Goal: Task Accomplishment & Management: Manage account settings

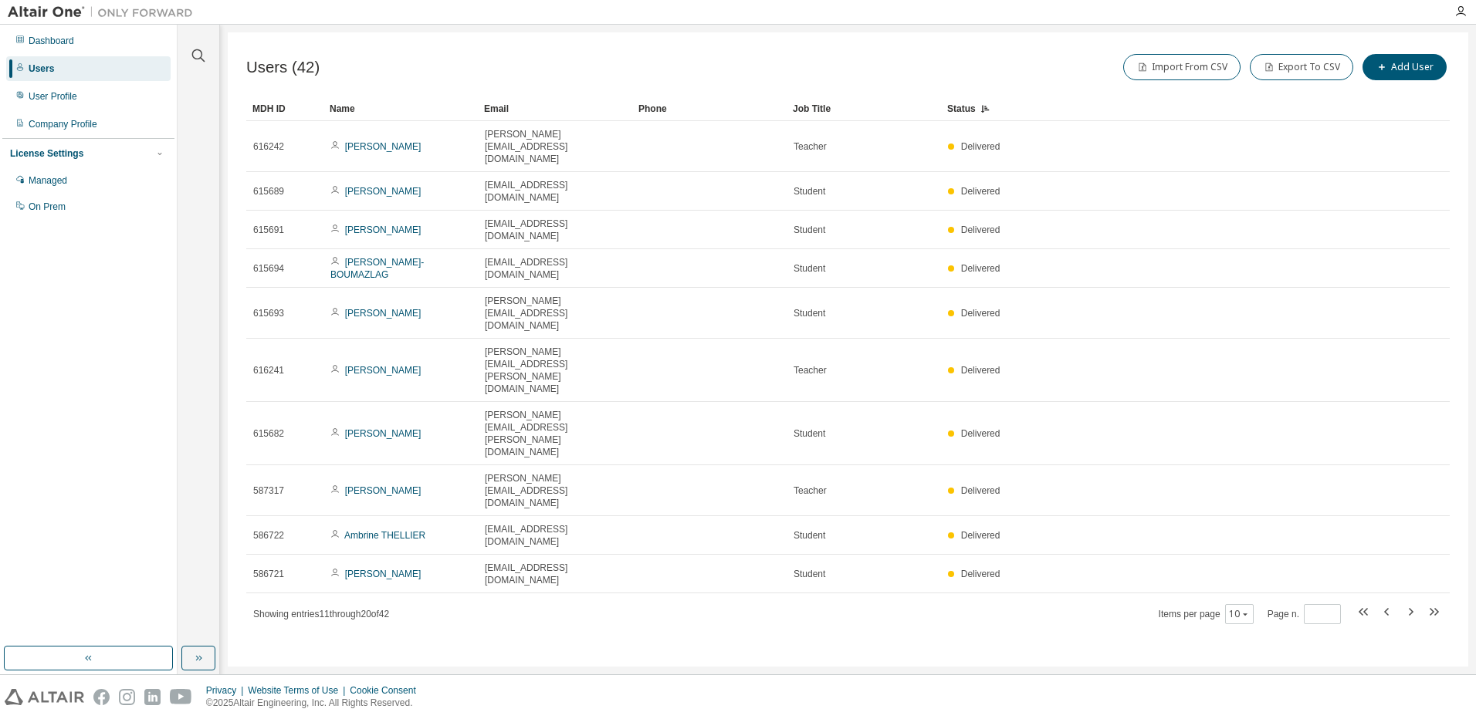
click at [360, 111] on div "Name" at bounding box center [401, 108] width 142 height 25
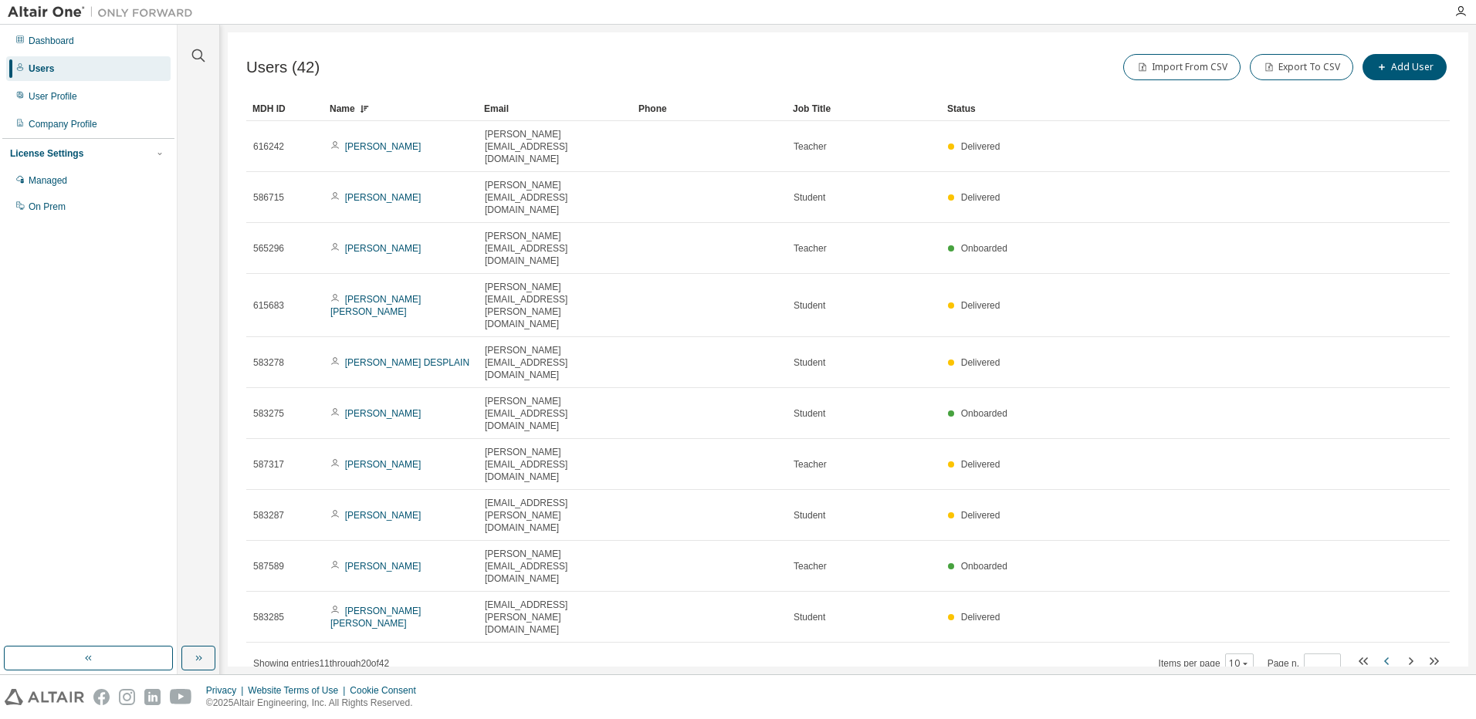
click at [1385, 652] on icon "button" at bounding box center [1387, 661] width 19 height 19
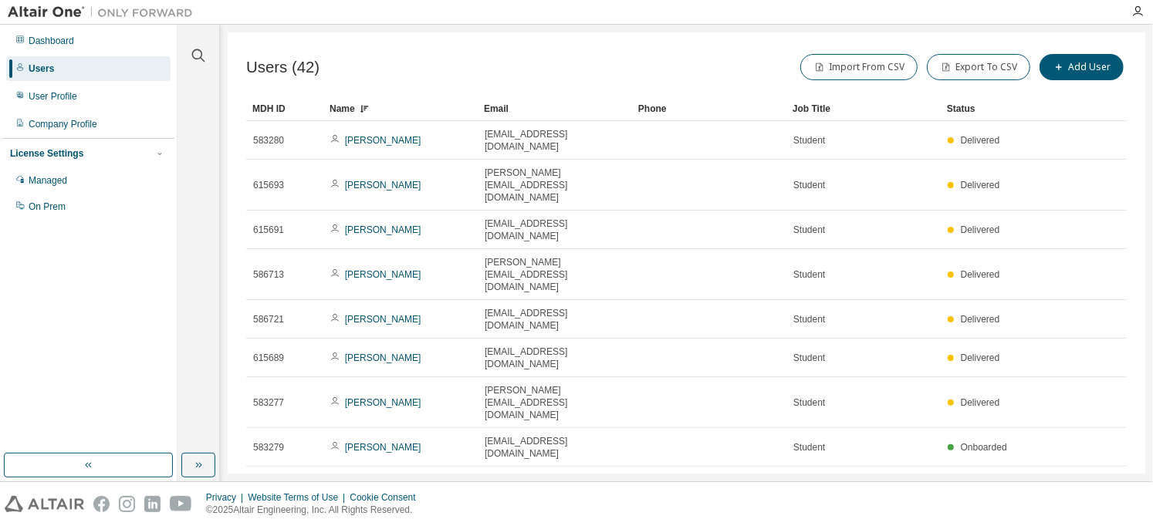
click at [351, 108] on div "Name" at bounding box center [401, 108] width 142 height 25
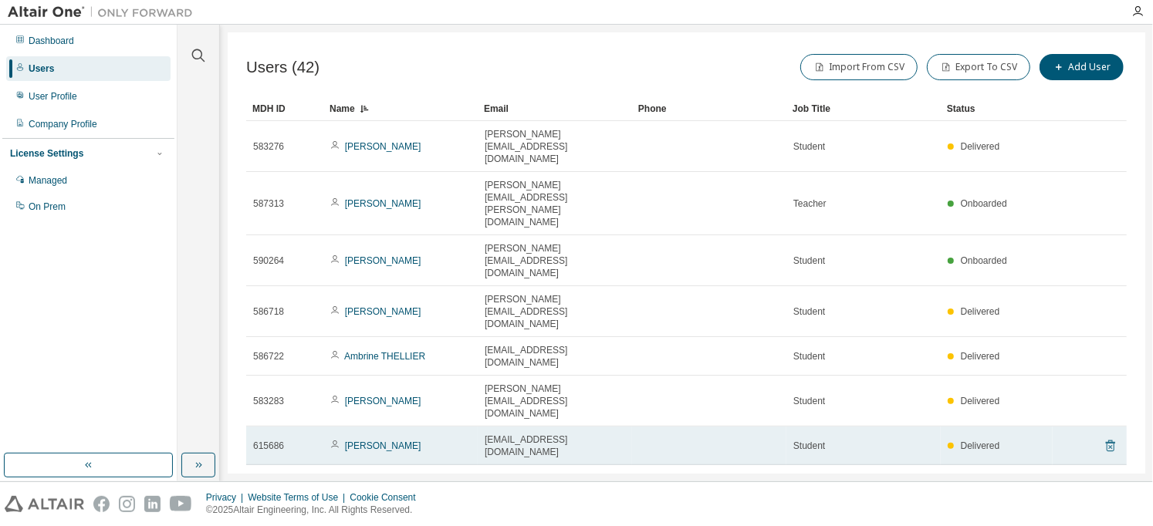
click at [1111, 437] on icon at bounding box center [1111, 446] width 14 height 19
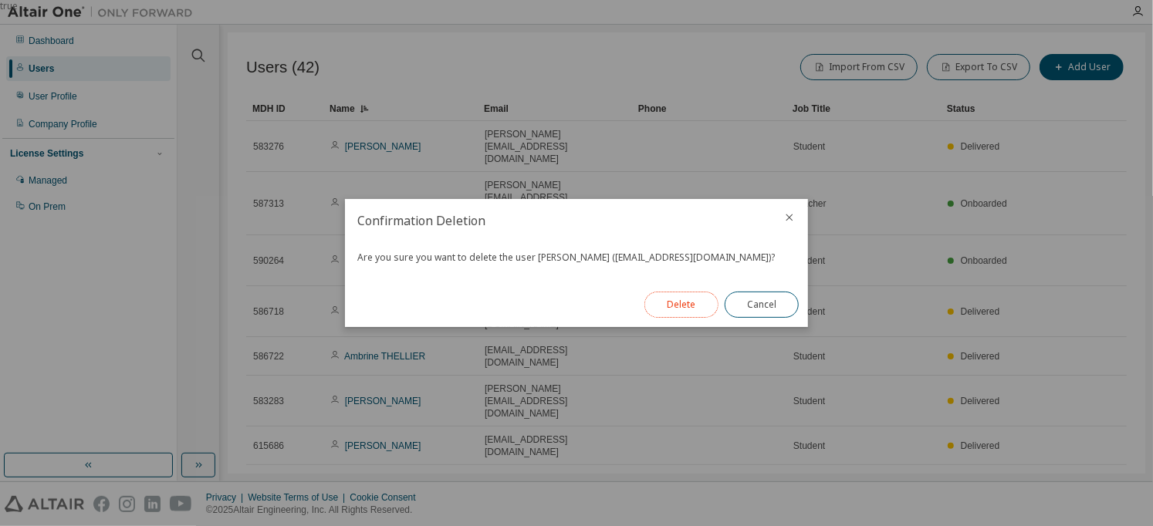
click at [671, 310] on button "Delete" at bounding box center [681, 305] width 74 height 26
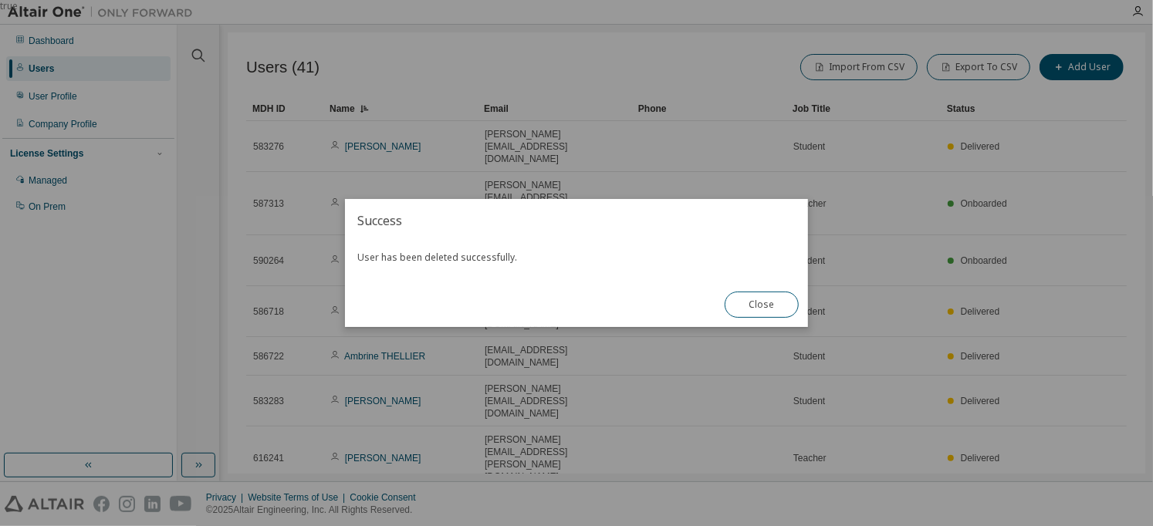
click at [582, 452] on div "true" at bounding box center [576, 263] width 1153 height 526
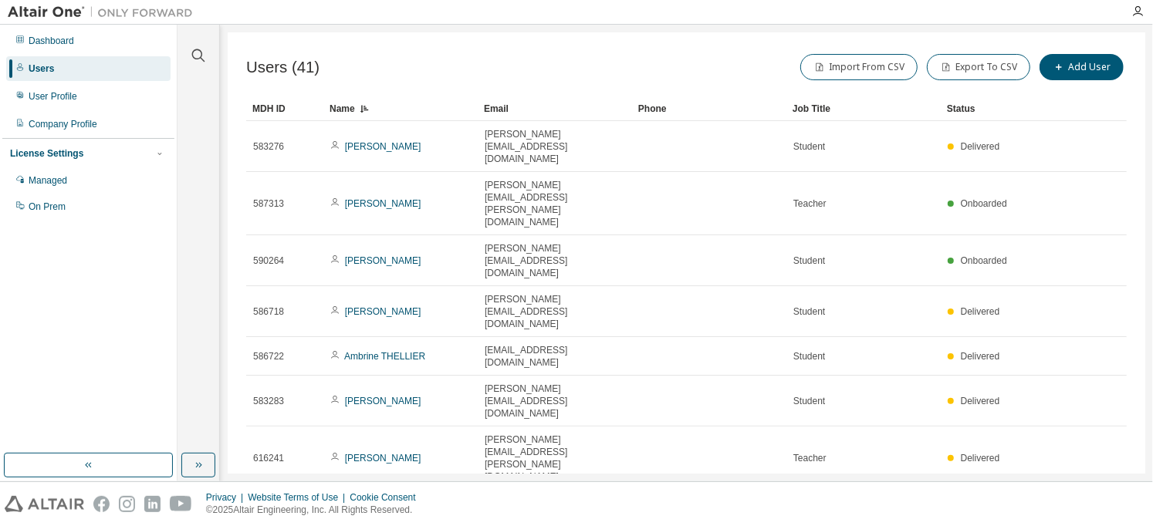
click at [1111, 512] on icon at bounding box center [1111, 521] width 14 height 19
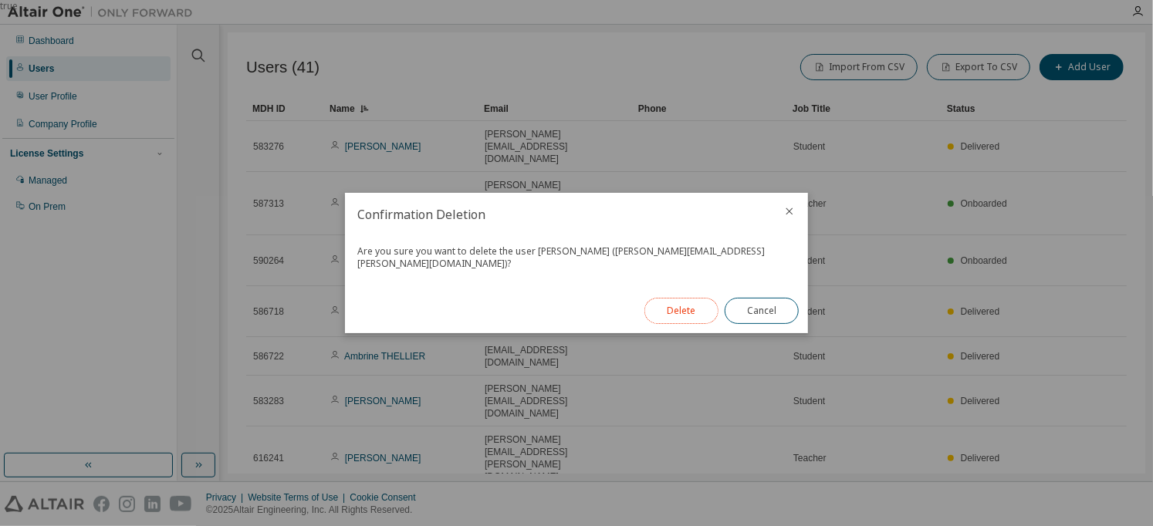
click at [668, 310] on button "Delete" at bounding box center [681, 311] width 74 height 26
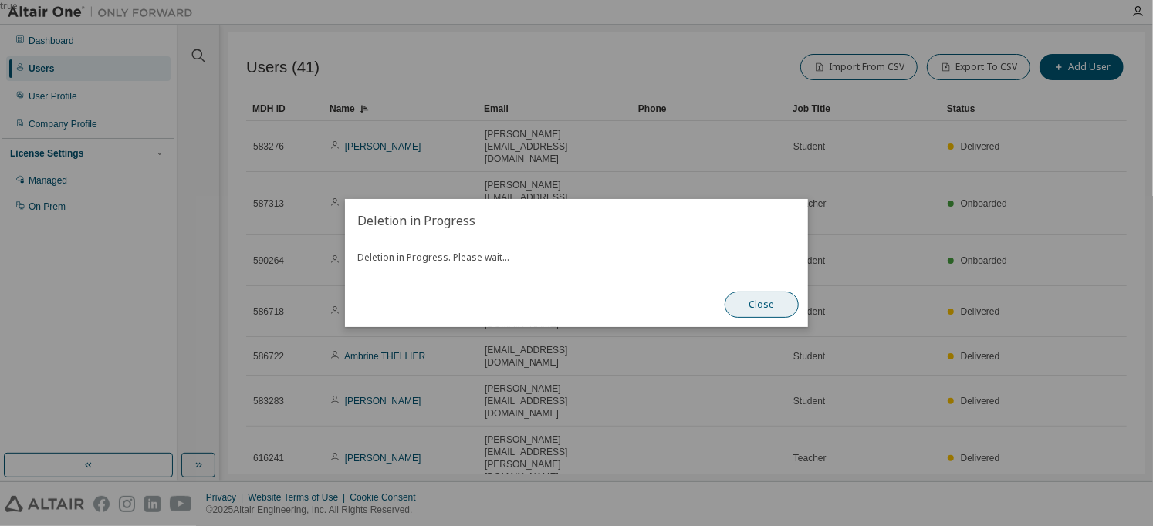
click at [761, 306] on button "Close" at bounding box center [762, 305] width 74 height 26
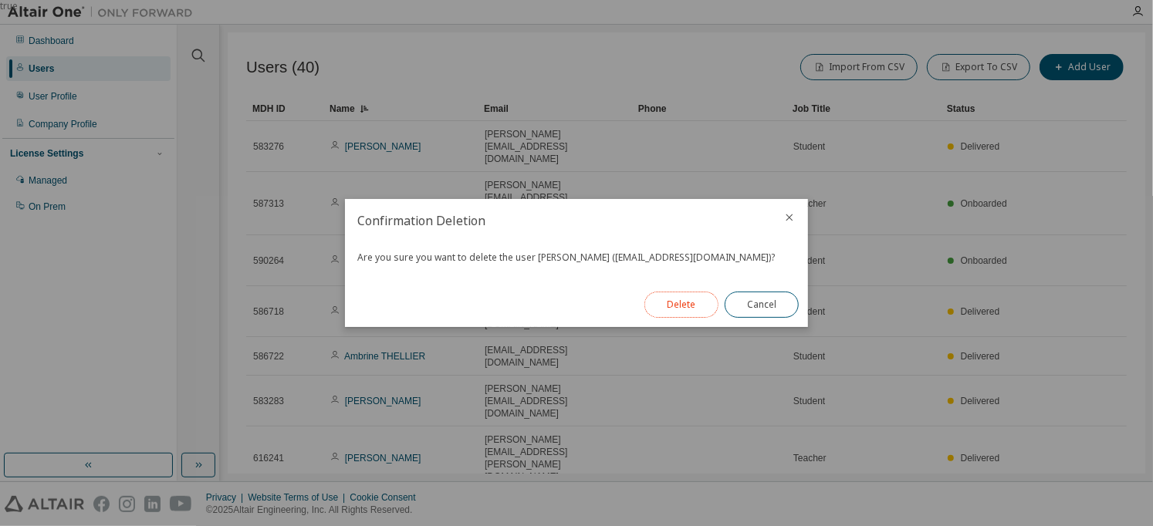
click at [682, 306] on button "Delete" at bounding box center [681, 305] width 74 height 26
click at [750, 307] on button "Close" at bounding box center [762, 305] width 74 height 26
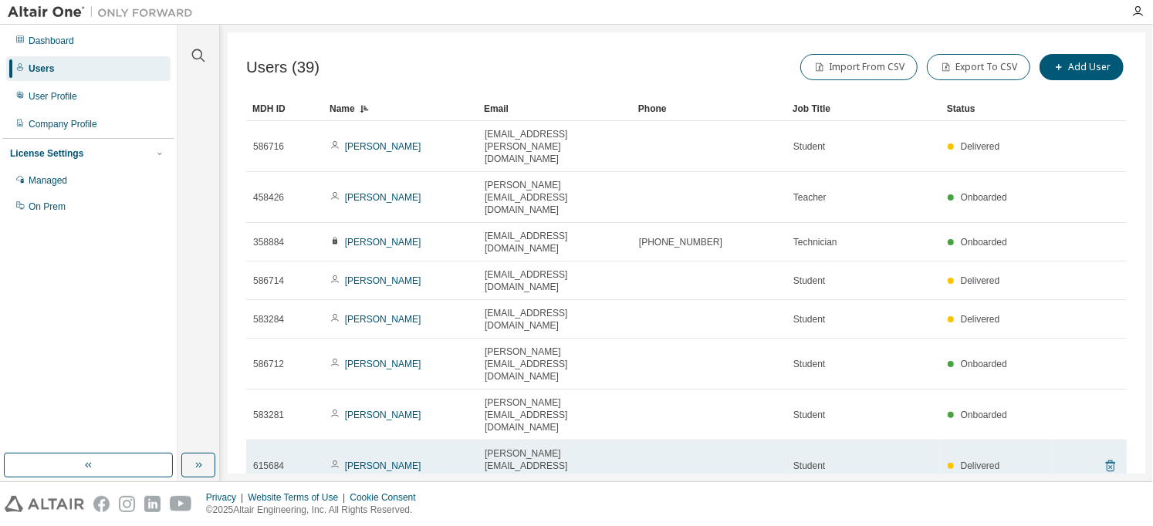
click at [1108, 457] on icon at bounding box center [1111, 466] width 14 height 19
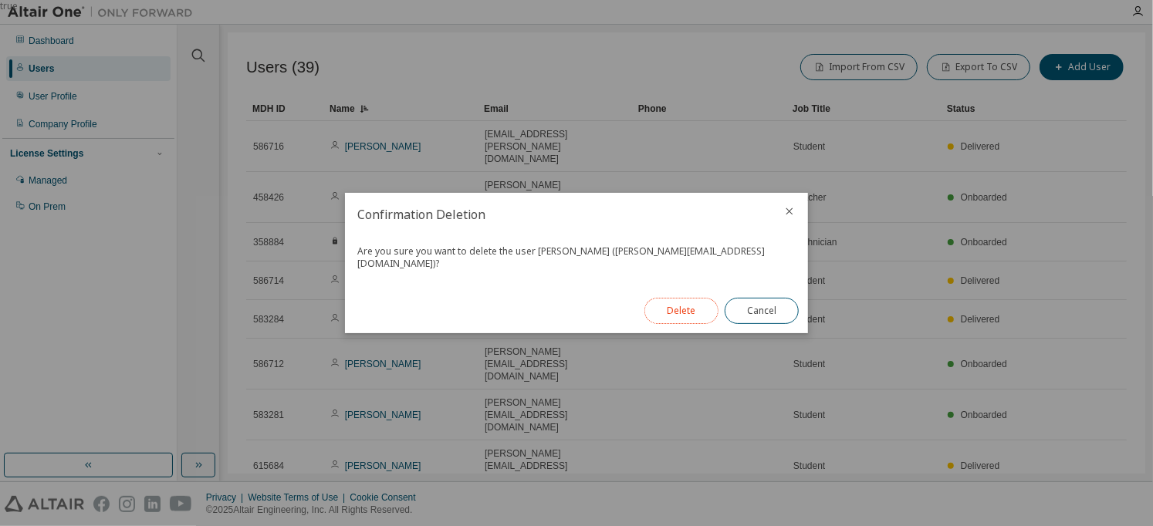
click at [685, 313] on button "Delete" at bounding box center [681, 311] width 74 height 26
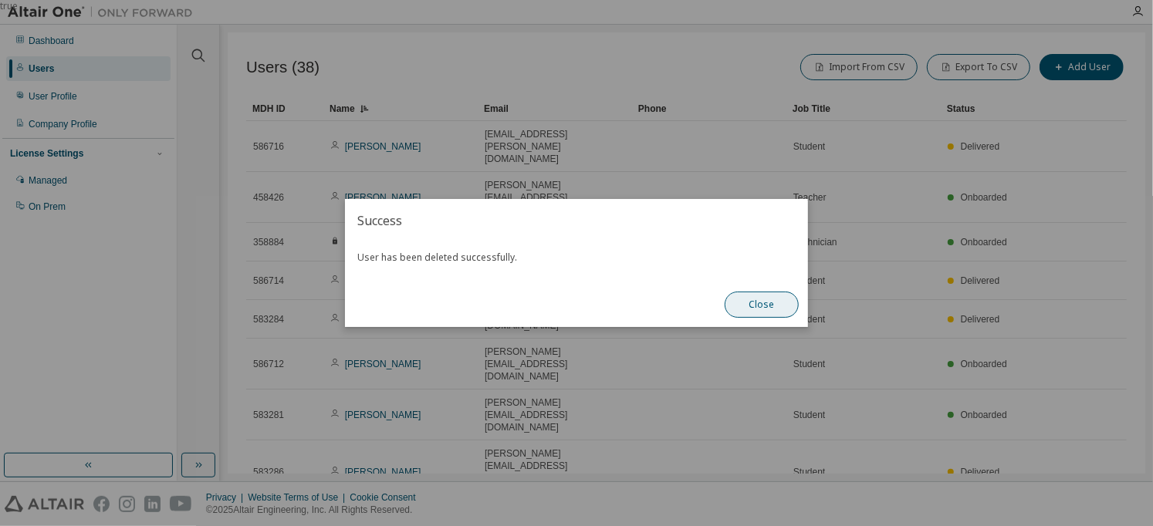
click at [753, 305] on button "Close" at bounding box center [762, 305] width 74 height 26
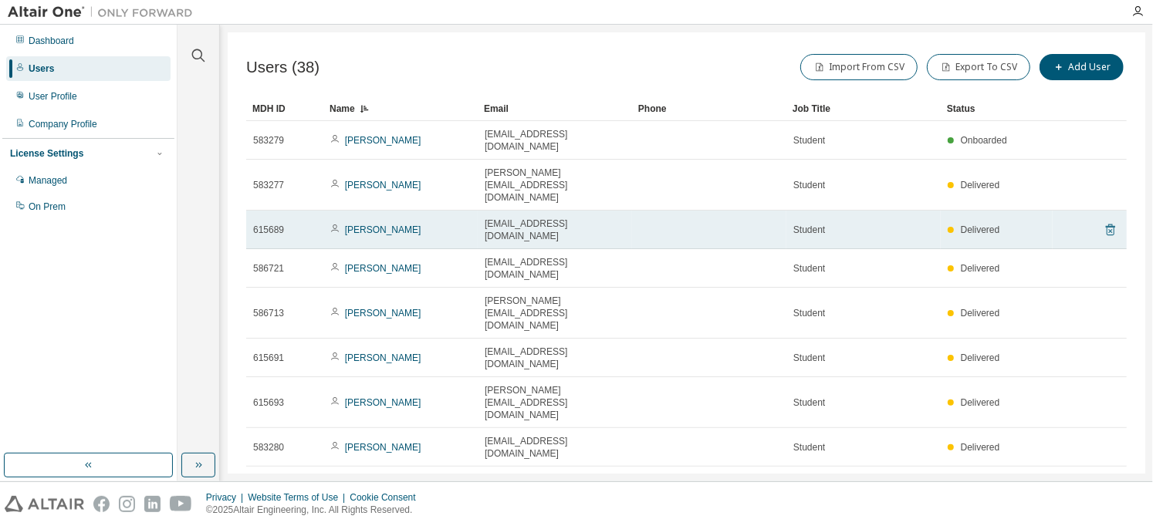
click at [1113, 221] on icon at bounding box center [1111, 230] width 14 height 19
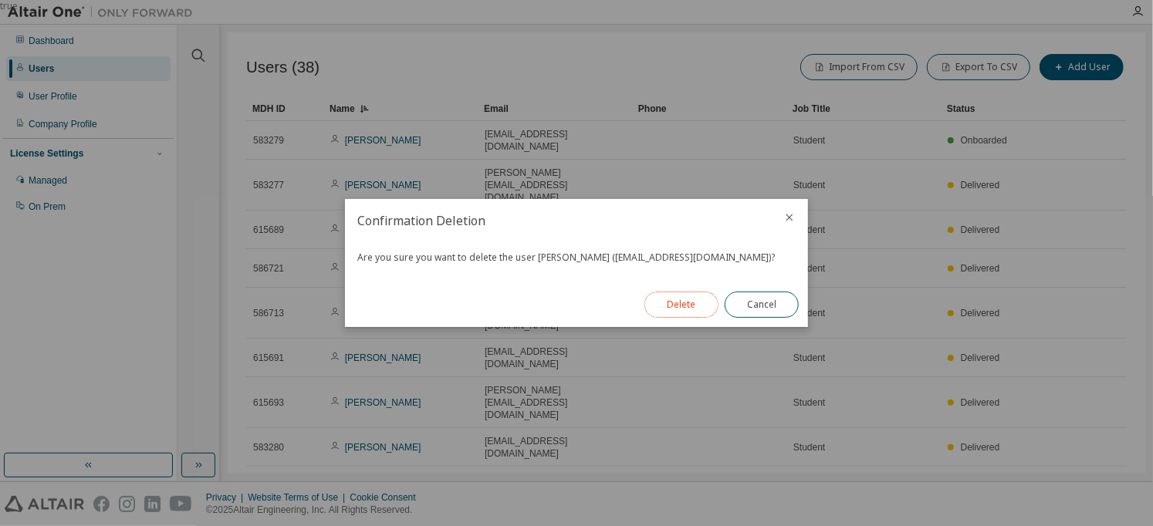
click at [698, 309] on button "Delete" at bounding box center [681, 305] width 74 height 26
click at [766, 303] on button "Close" at bounding box center [762, 305] width 74 height 26
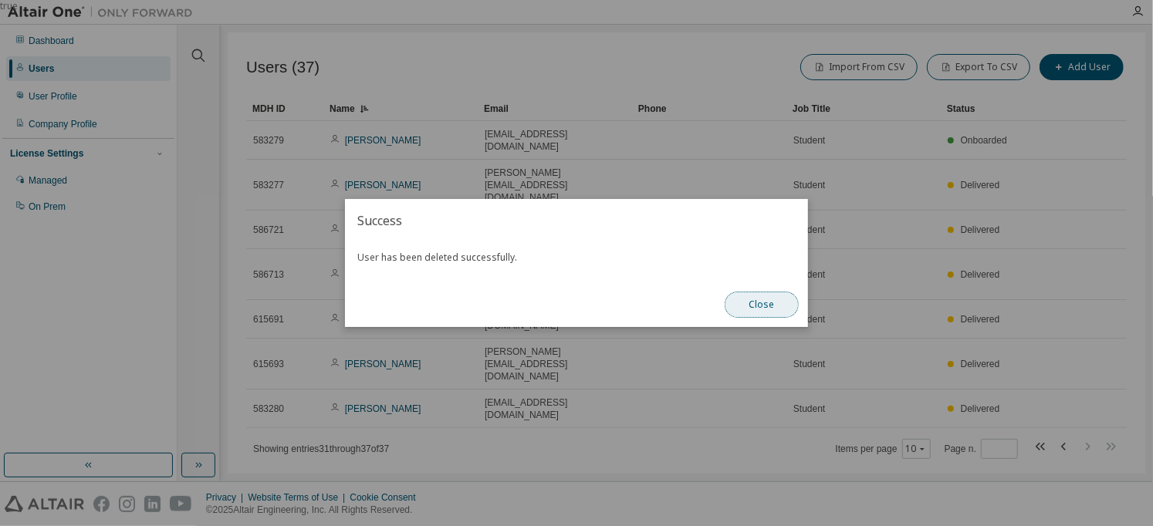
click at [766, 303] on button "Close" at bounding box center [762, 305] width 74 height 26
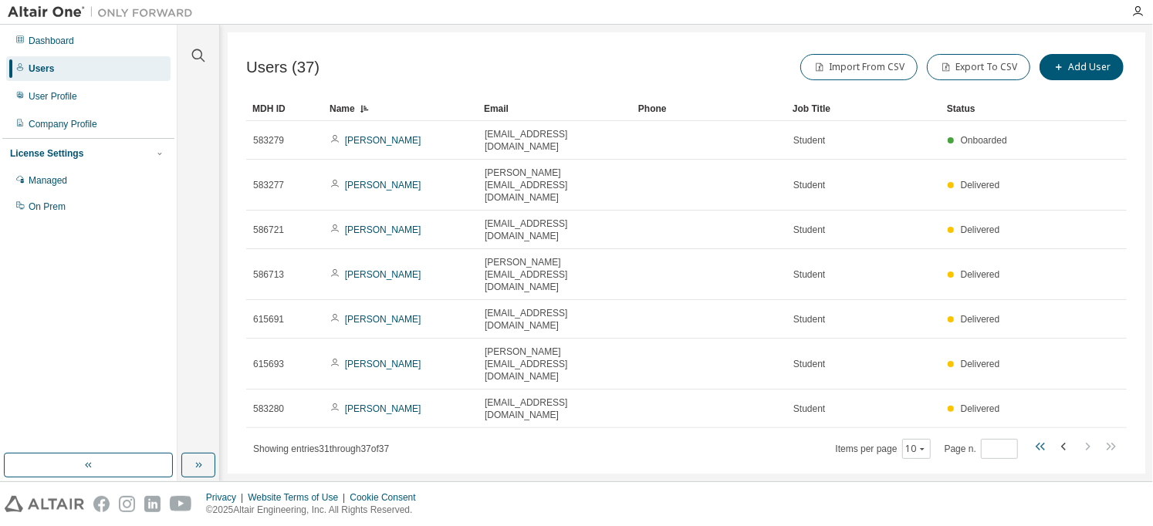
click at [1036, 438] on icon "button" at bounding box center [1041, 447] width 19 height 19
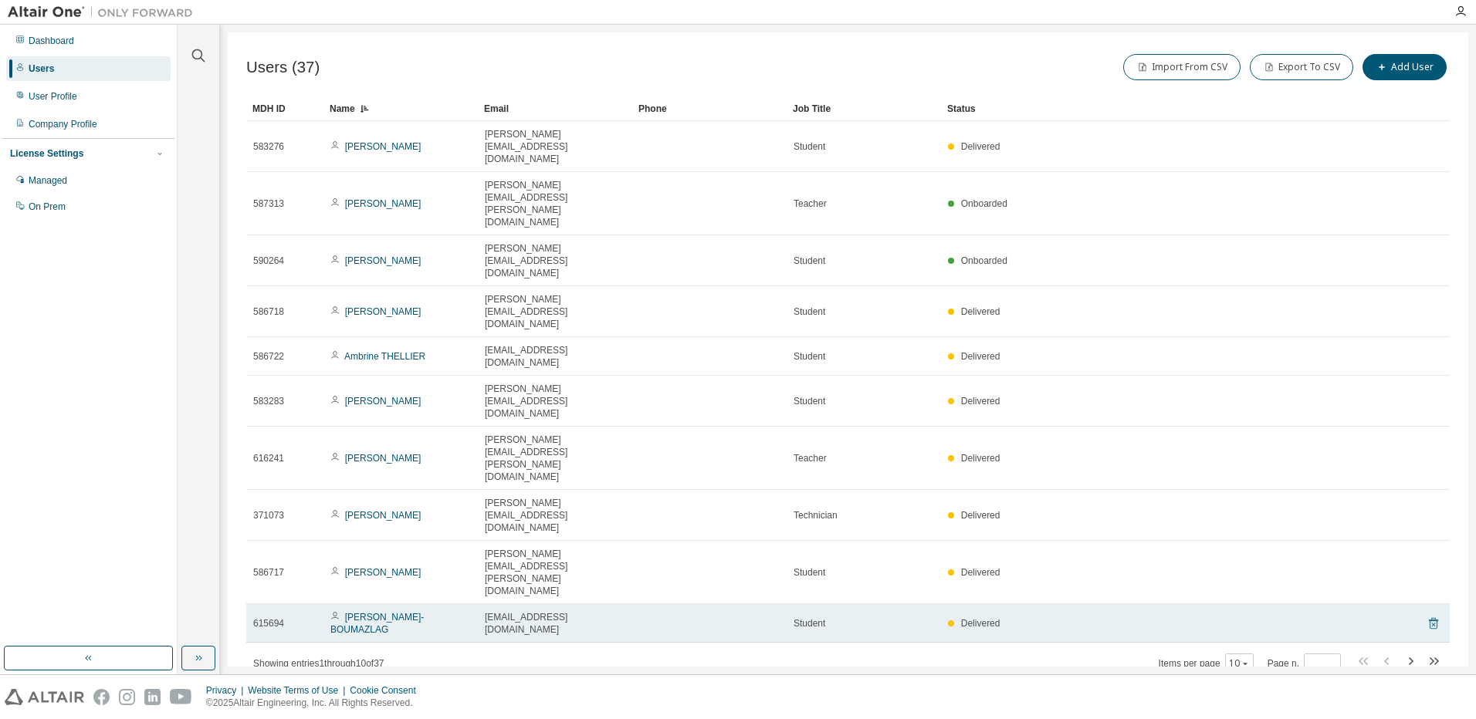
click at [1431, 614] on icon at bounding box center [1433, 623] width 14 height 19
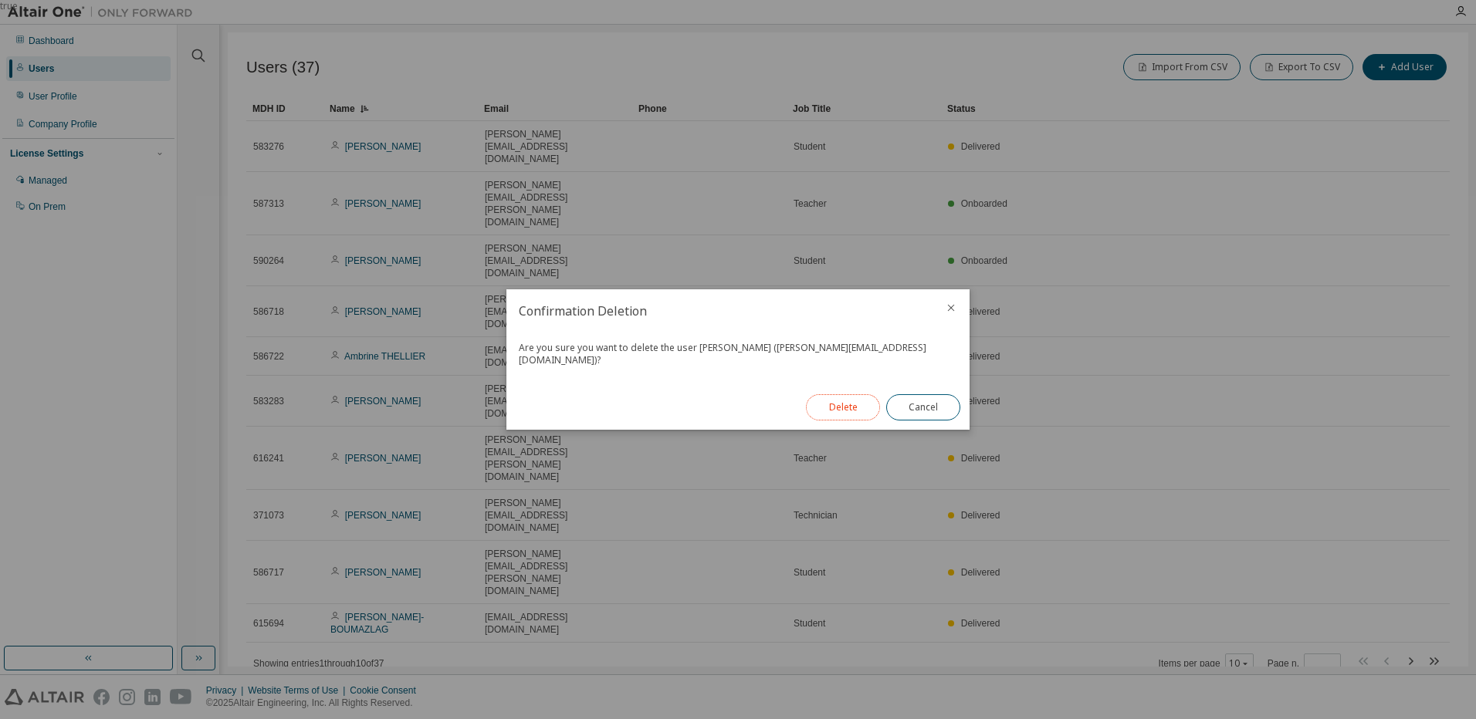
click at [834, 407] on button "Delete" at bounding box center [843, 407] width 74 height 26
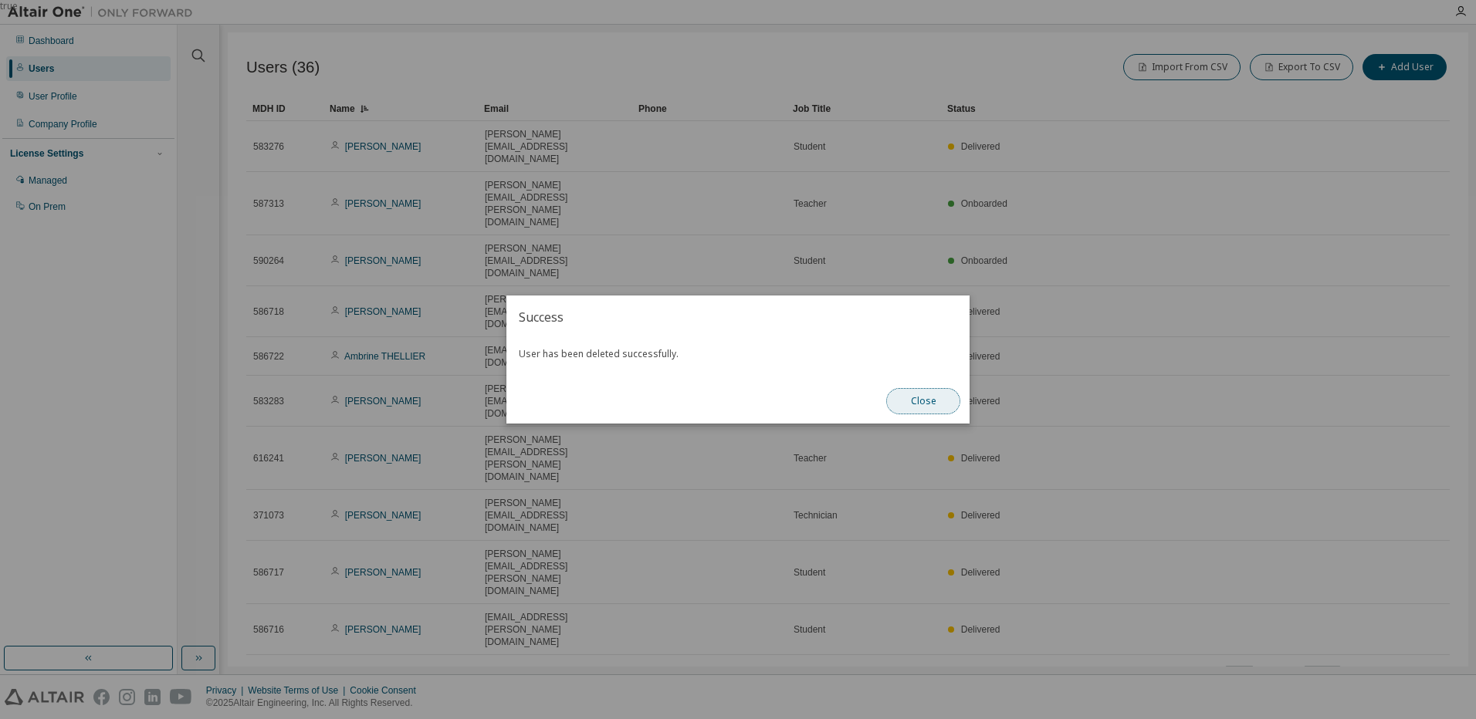
click at [929, 401] on button "Close" at bounding box center [923, 401] width 74 height 26
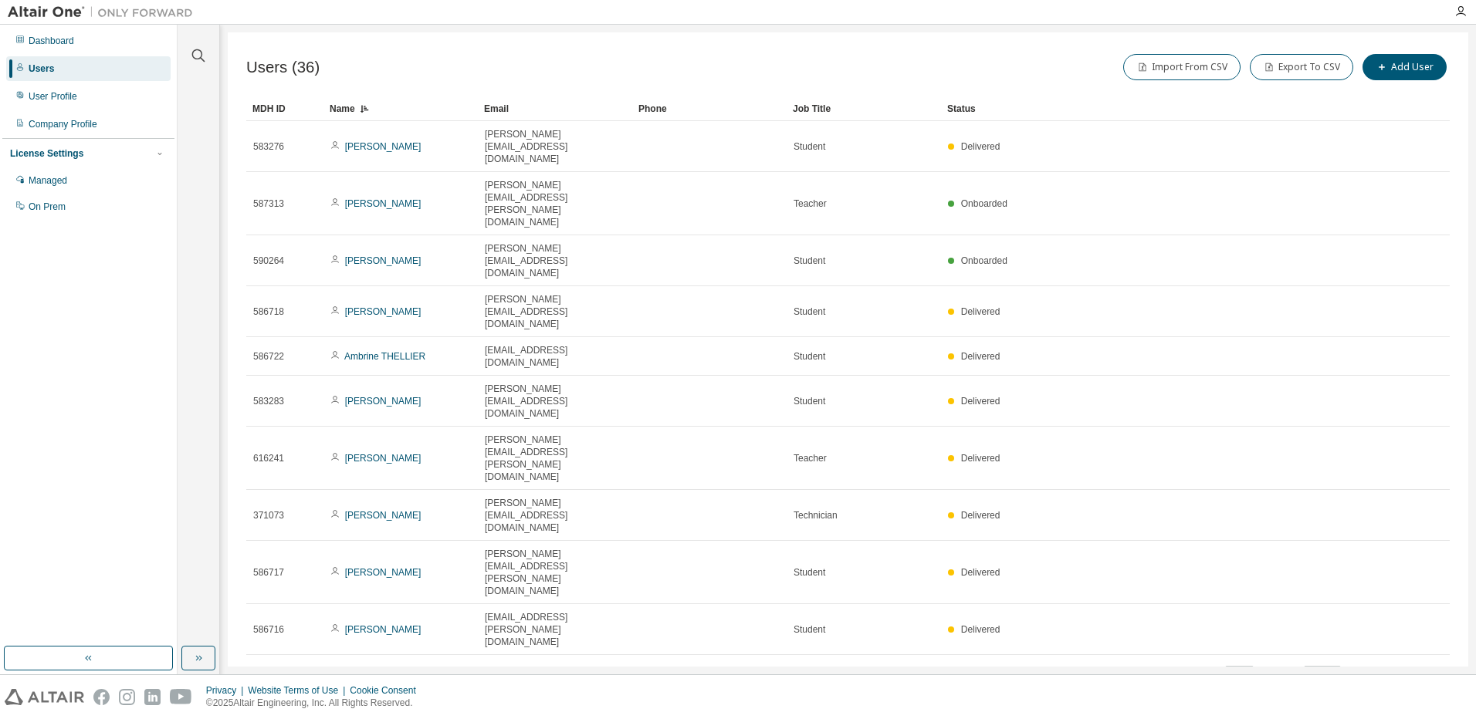
click at [1411, 670] on icon "button" at bounding box center [1410, 674] width 5 height 8
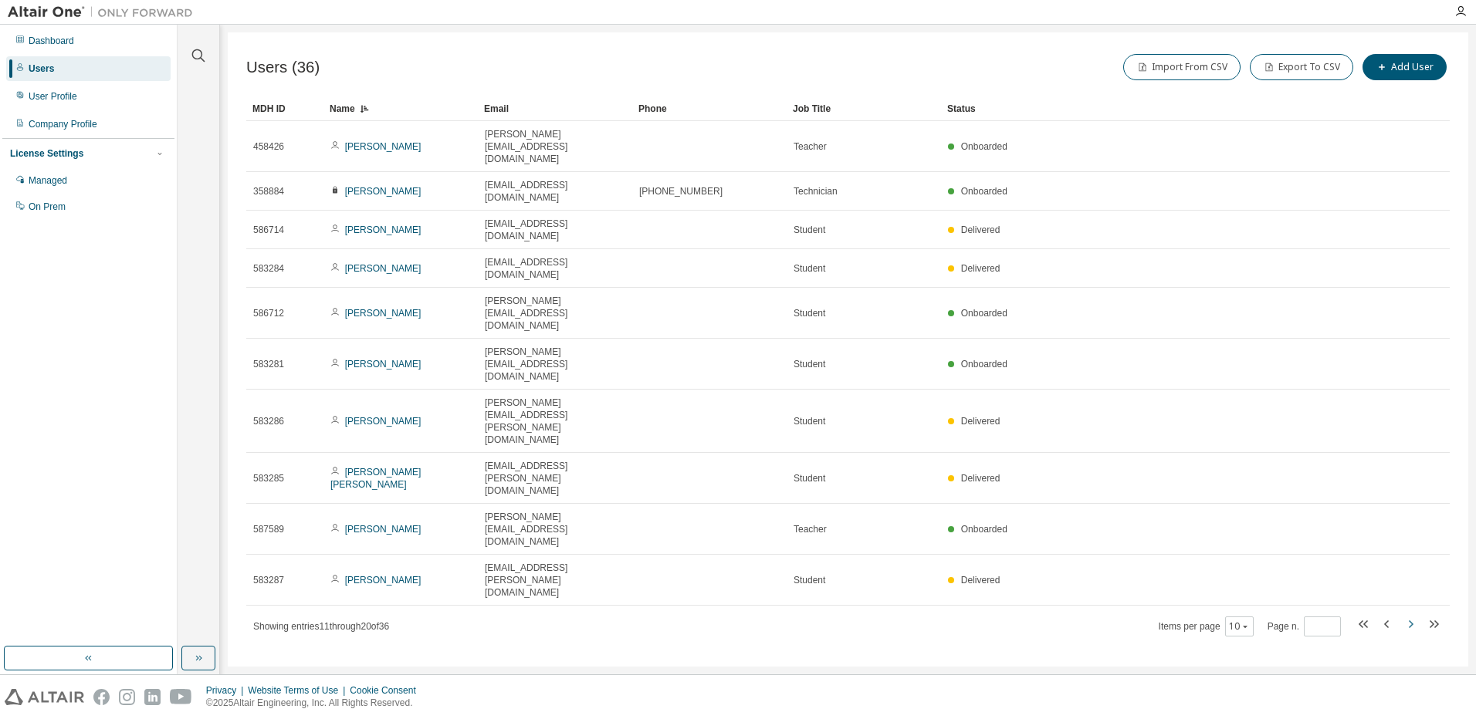
click at [1411, 621] on icon "button" at bounding box center [1410, 625] width 5 height 8
type input "*"
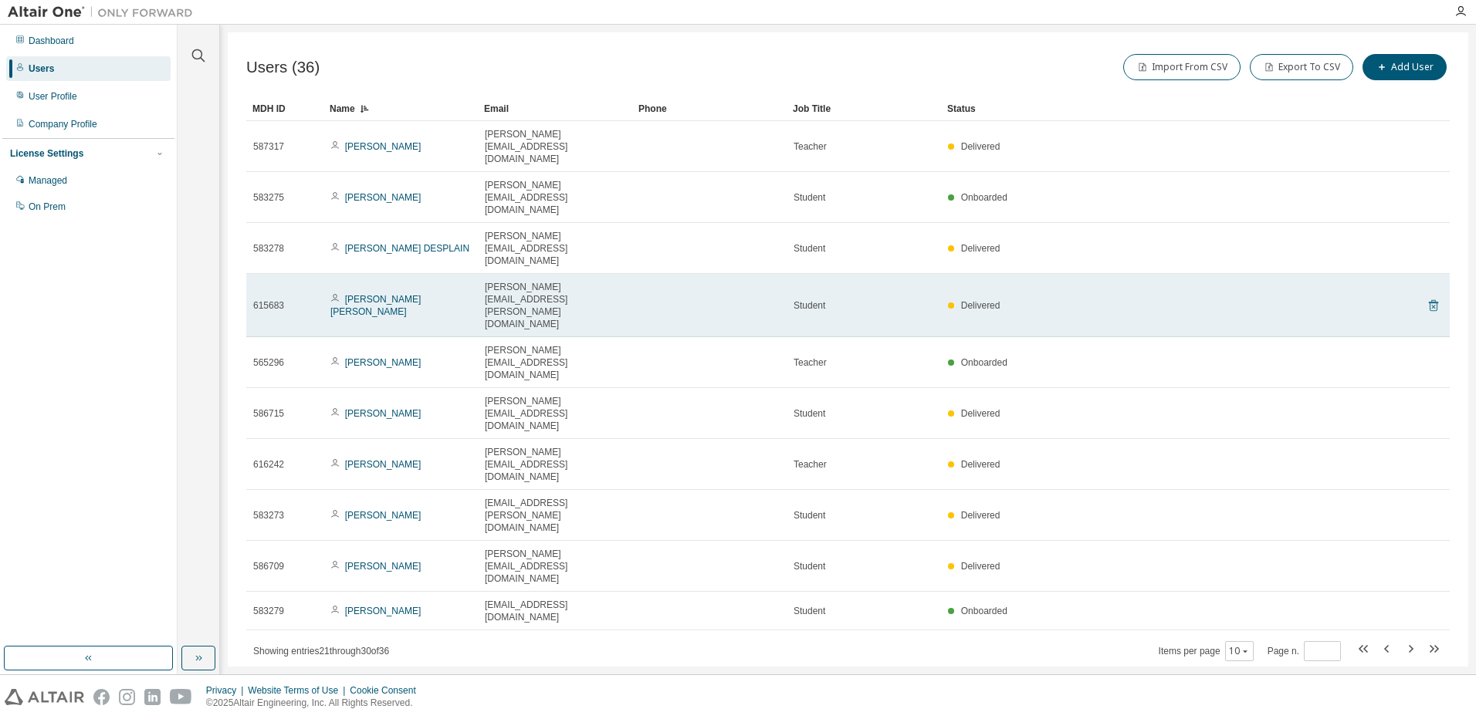
click at [1429, 296] on icon at bounding box center [1433, 305] width 14 height 19
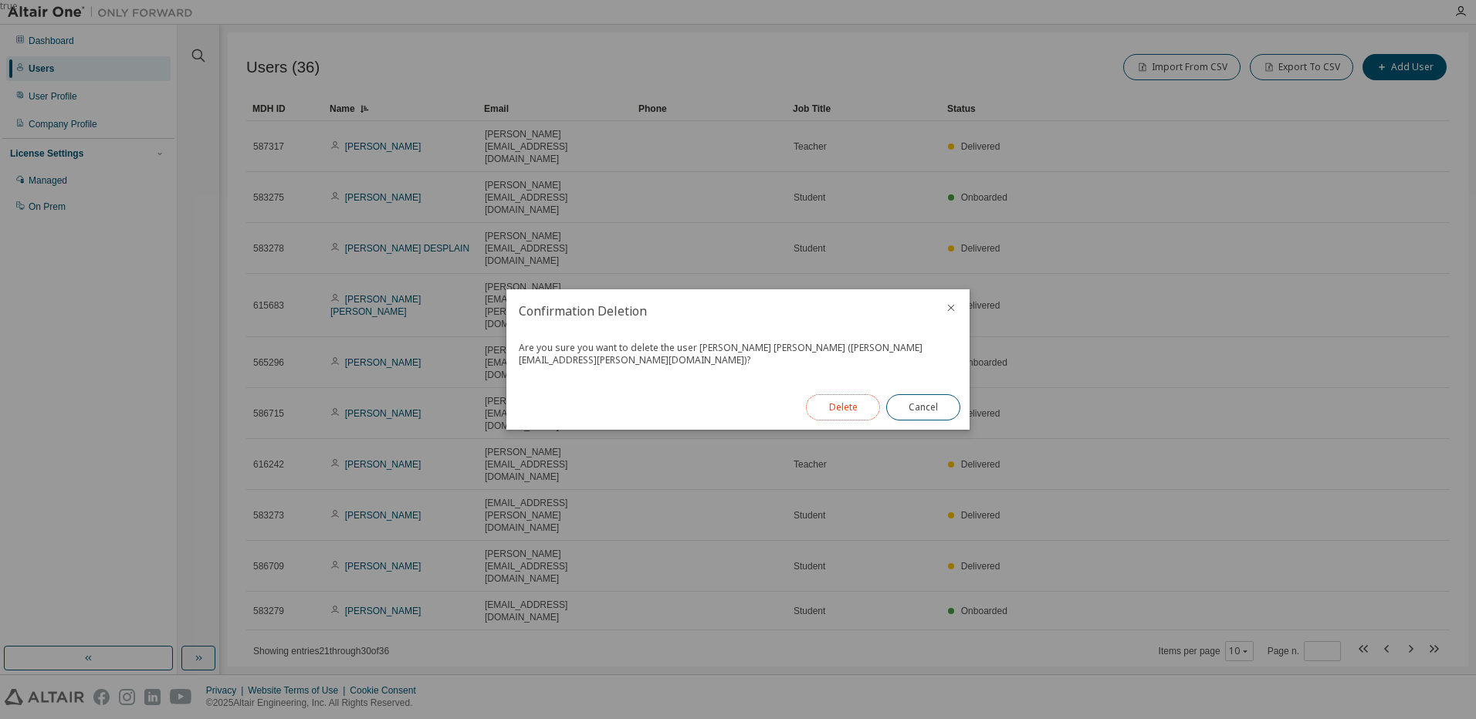
click at [865, 399] on button "Delete" at bounding box center [843, 407] width 74 height 26
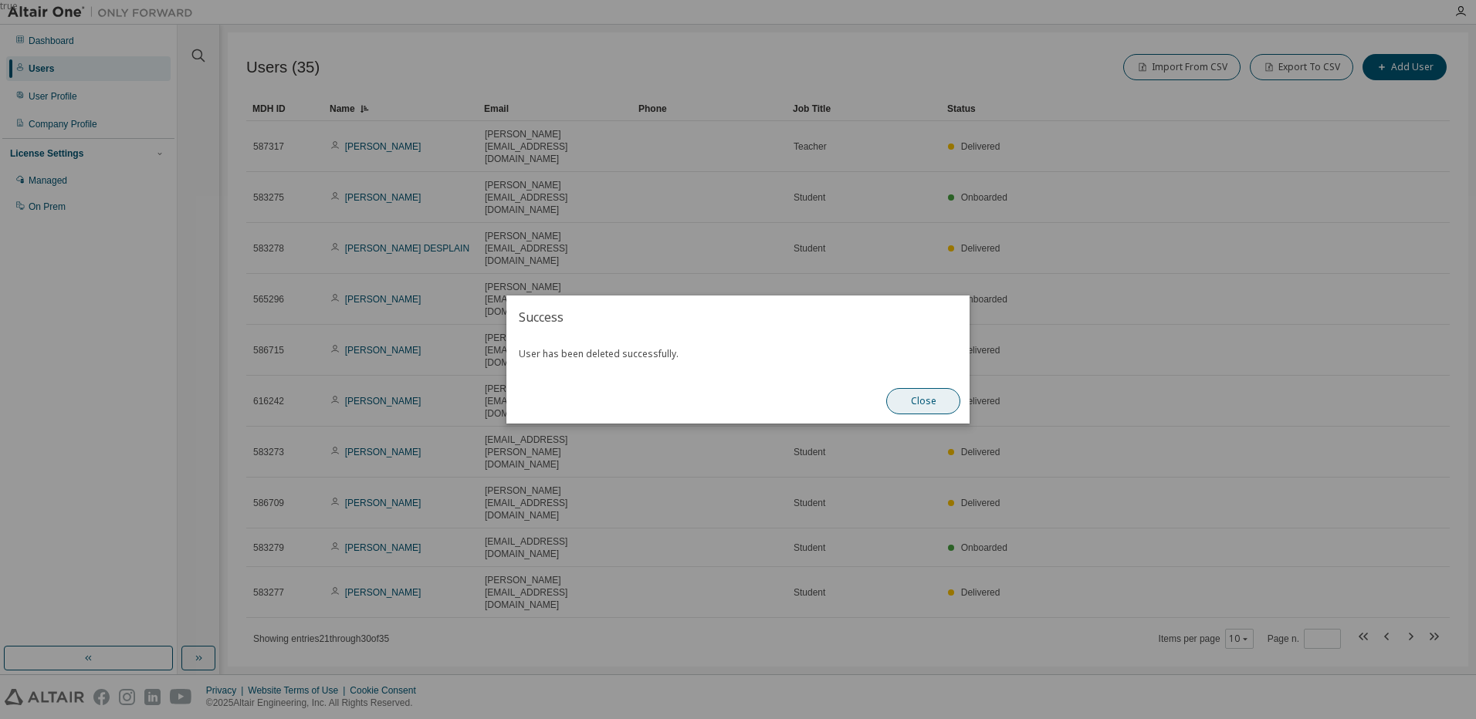
click at [910, 397] on button "Close" at bounding box center [923, 401] width 74 height 26
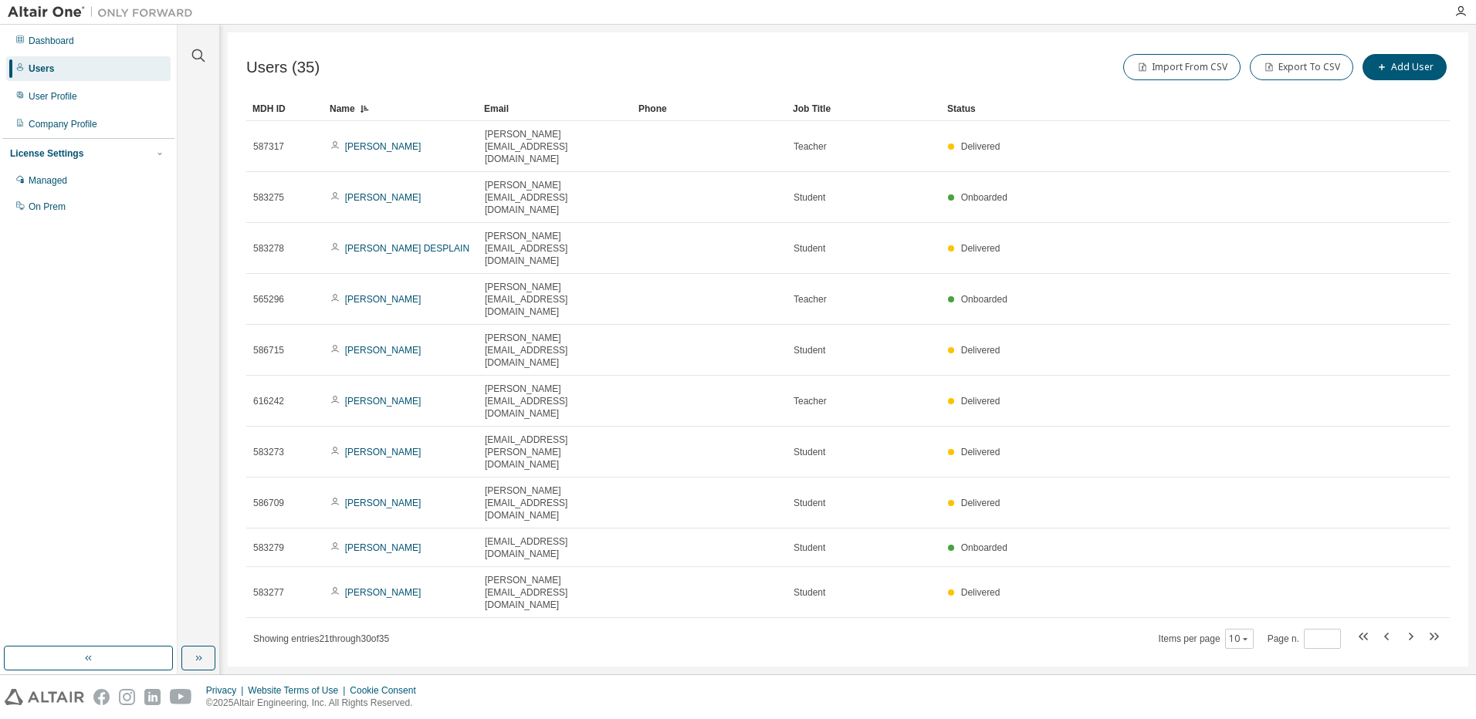
click at [81, 77] on div "Users" at bounding box center [88, 68] width 164 height 25
click at [65, 100] on div "User Profile" at bounding box center [53, 96] width 49 height 12
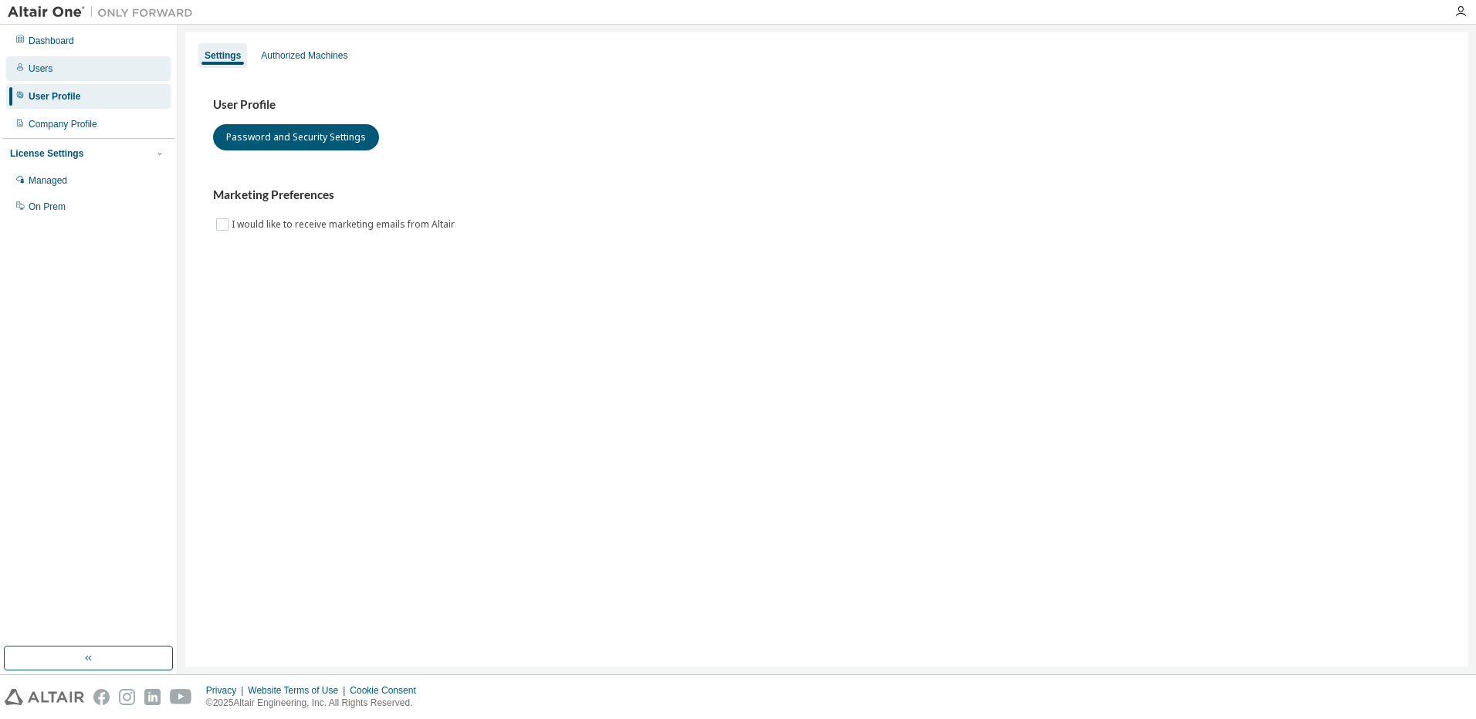
click at [63, 66] on div "Users" at bounding box center [88, 68] width 164 height 25
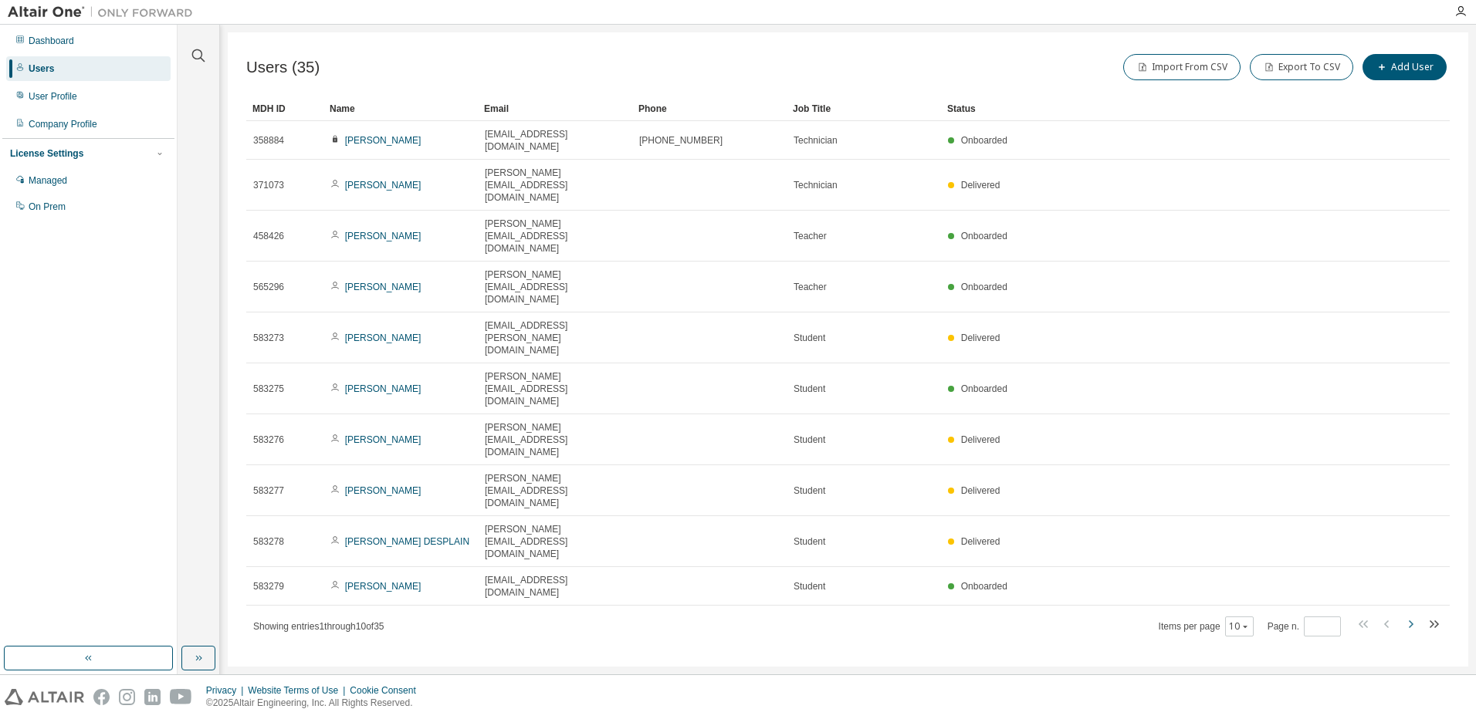
click at [1407, 615] on icon "button" at bounding box center [1410, 624] width 19 height 19
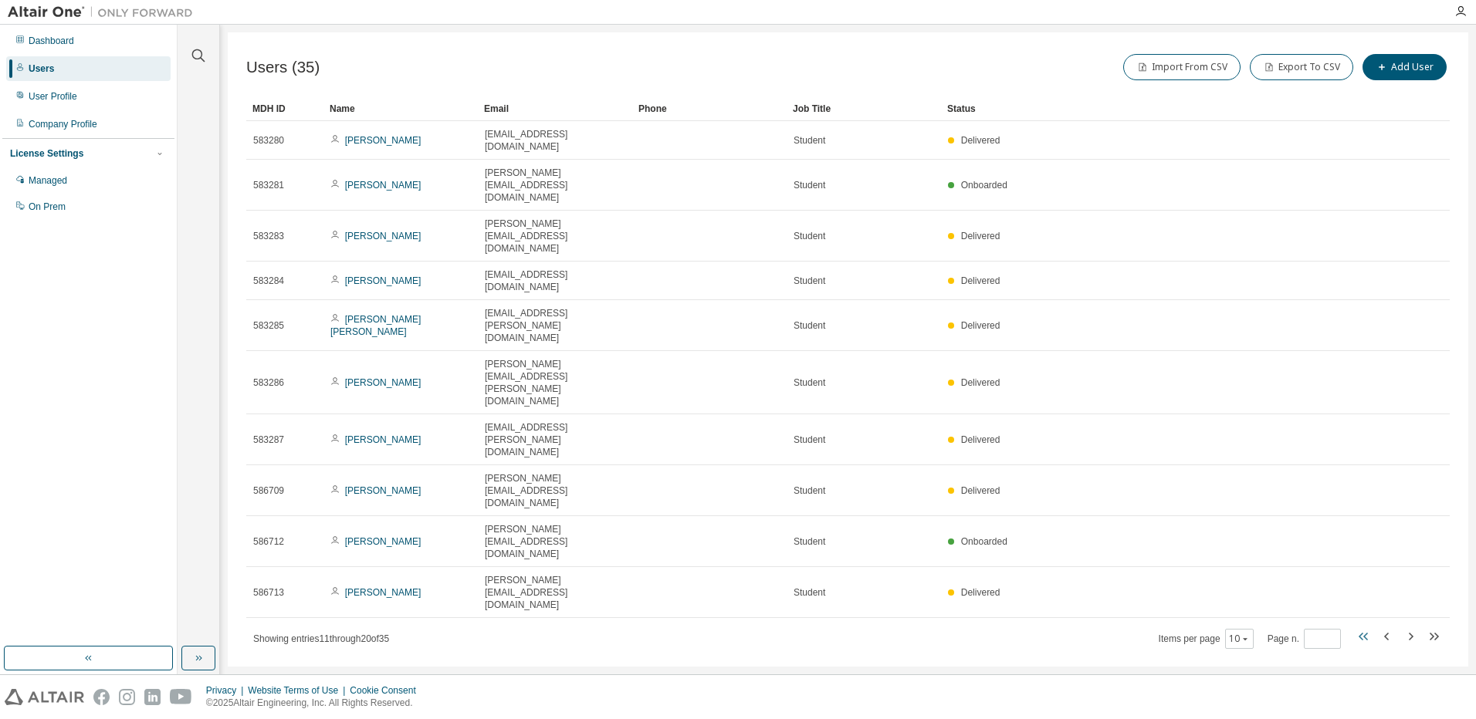
click at [1362, 633] on icon "button" at bounding box center [1360, 637] width 5 height 8
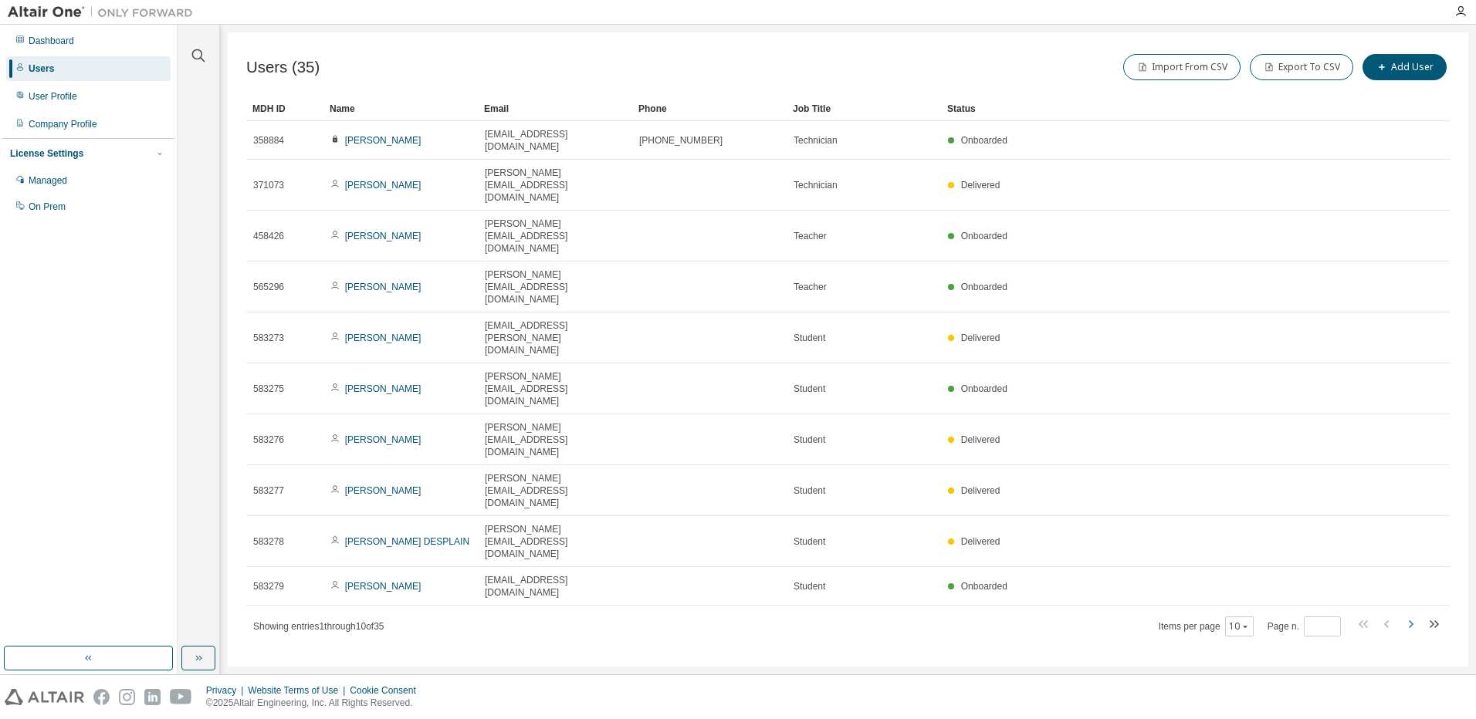
click at [1408, 615] on icon "button" at bounding box center [1410, 624] width 19 height 19
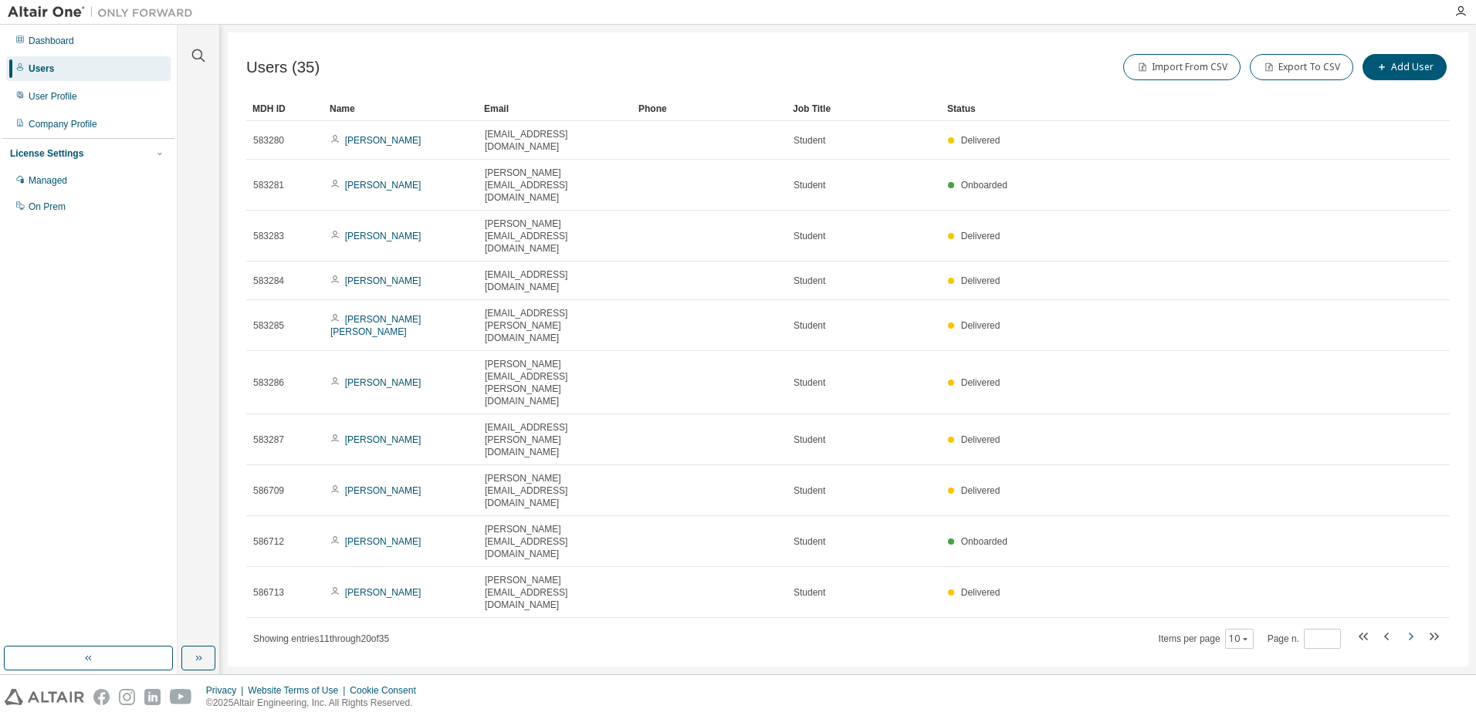
click at [1408, 627] on icon "button" at bounding box center [1410, 636] width 19 height 19
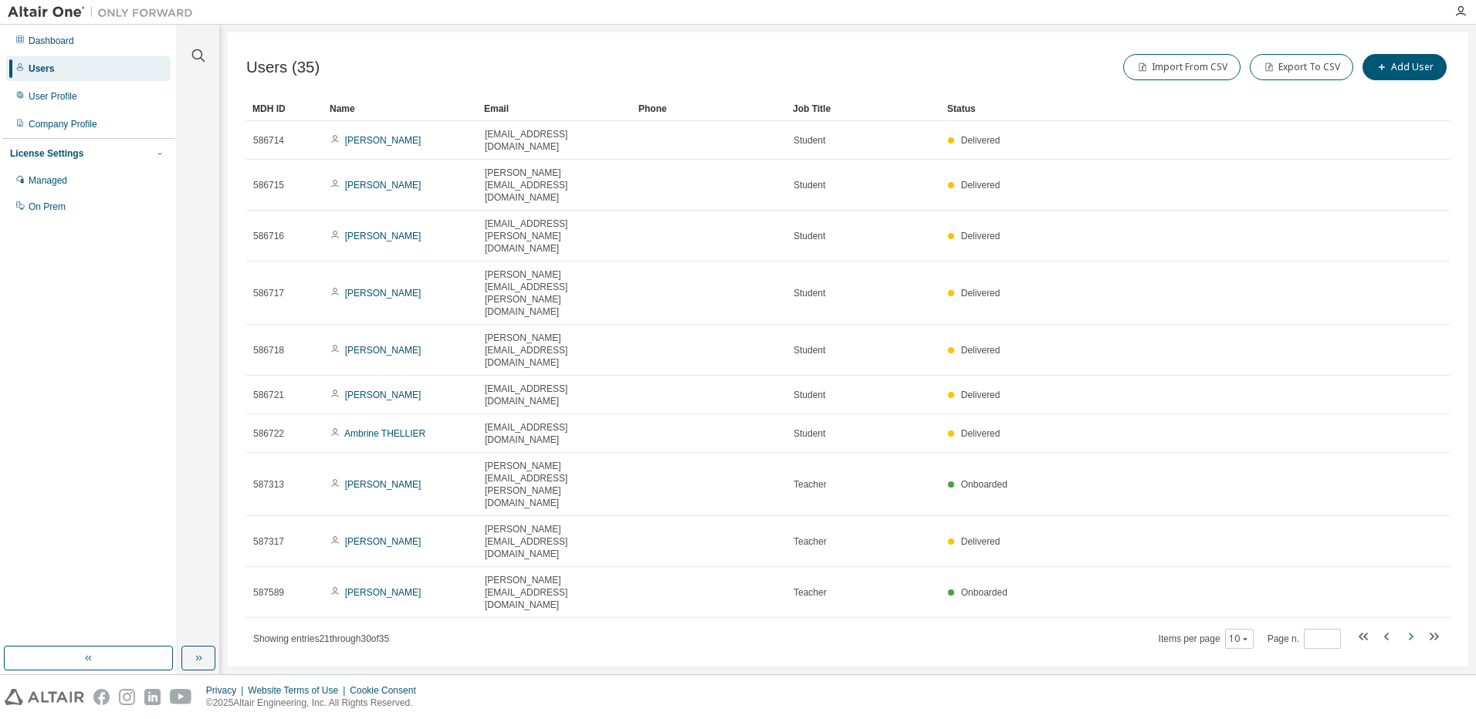
click at [1408, 627] on icon "button" at bounding box center [1410, 636] width 19 height 19
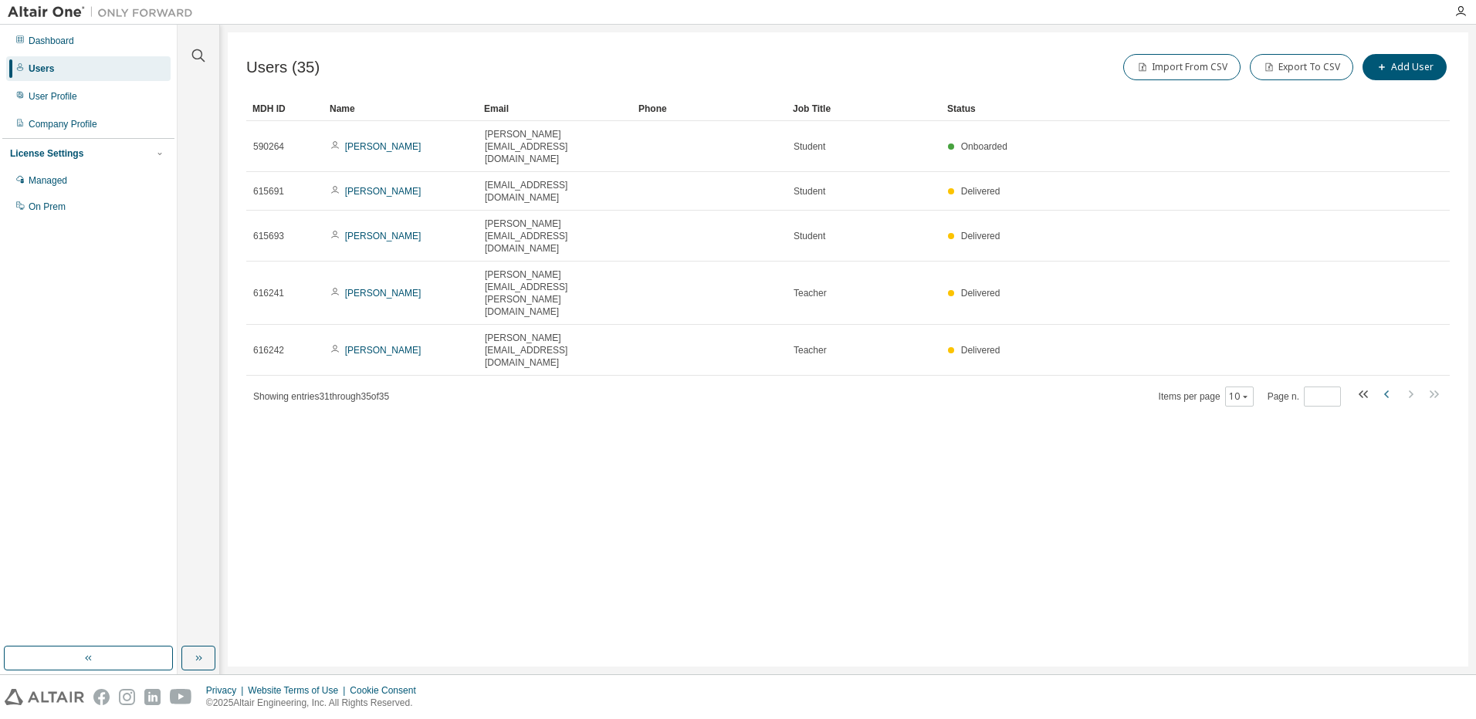
click at [1389, 385] on icon "button" at bounding box center [1387, 394] width 19 height 19
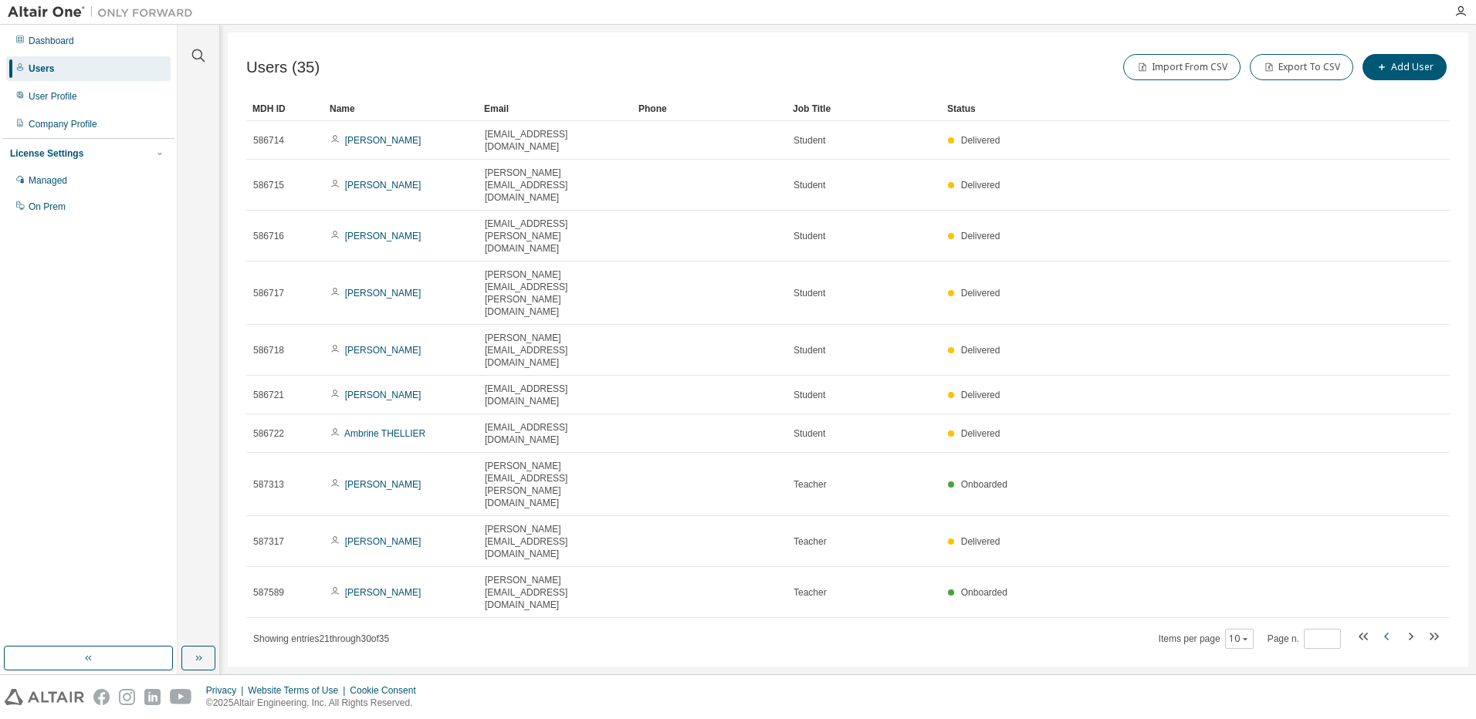
click at [1389, 376] on tr "586721 [PERSON_NAME] [EMAIL_ADDRESS][DOMAIN_NAME] Student Delivered" at bounding box center [847, 395] width 1203 height 39
click at [1363, 627] on icon "button" at bounding box center [1363, 636] width 19 height 19
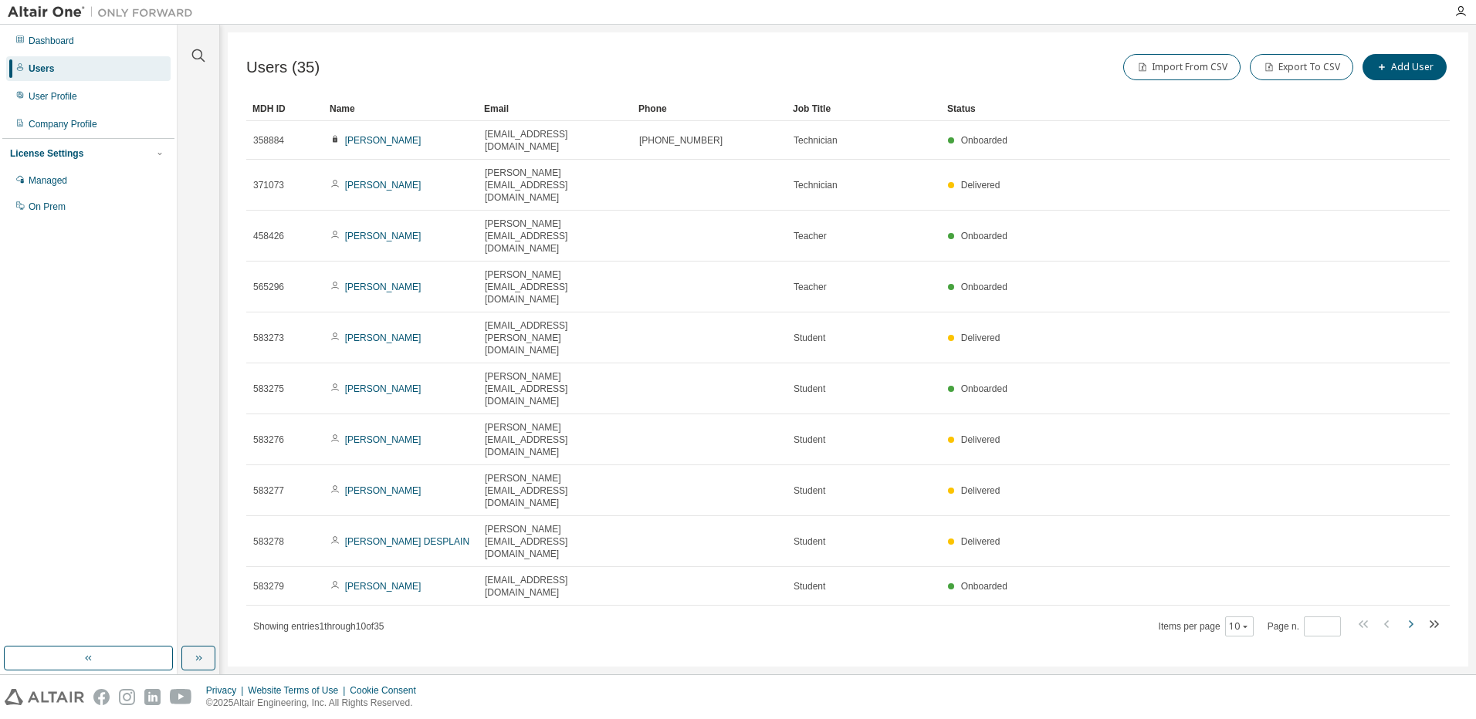
click at [1408, 615] on icon "button" at bounding box center [1410, 624] width 19 height 19
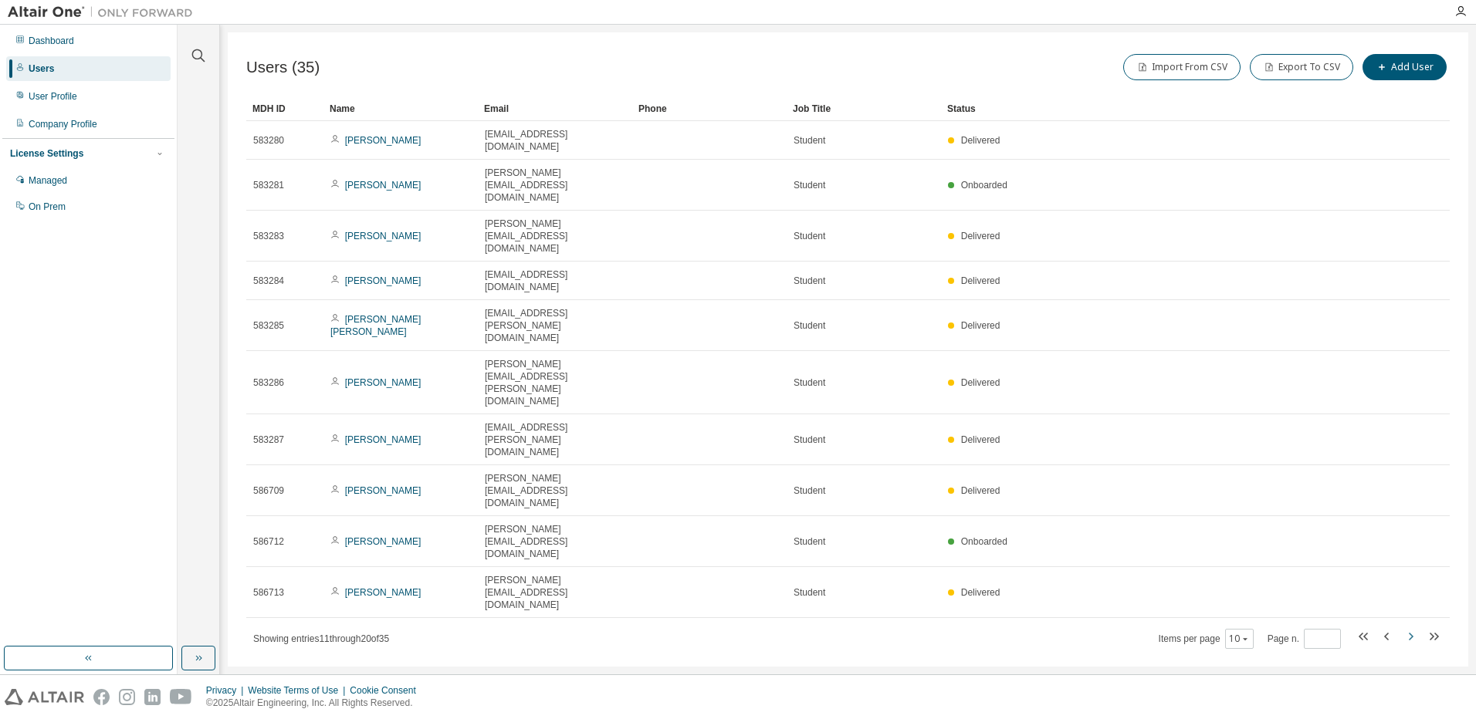
click at [1412, 633] on icon "button" at bounding box center [1410, 637] width 5 height 8
type input "*"
